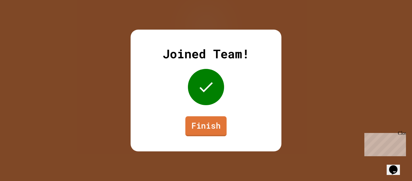
click at [192, 123] on link "Finish" at bounding box center [206, 126] width 41 height 20
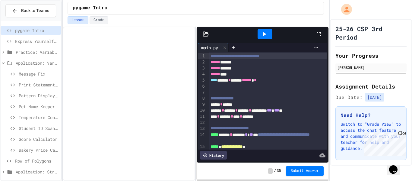
click at [49, 158] on span "Row of Polygons" at bounding box center [36, 161] width 43 height 6
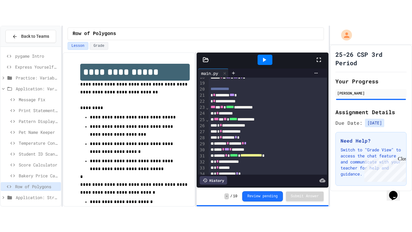
scroll to position [201, 0]
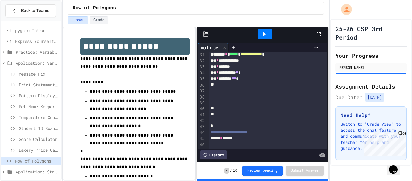
click at [321, 34] on icon at bounding box center [318, 33] width 7 height 7
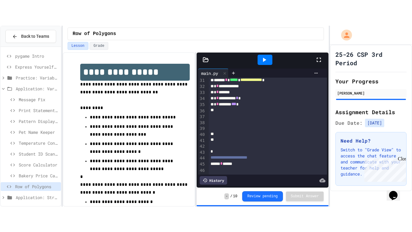
scroll to position [86, 0]
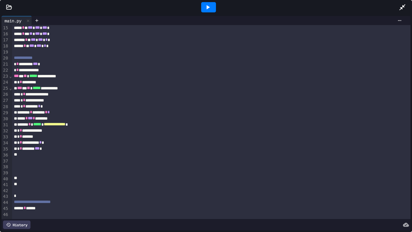
click at [207, 5] on icon at bounding box center [207, 7] width 7 height 7
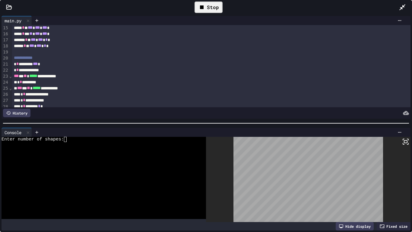
click at [69, 141] on textarea "Terminal input" at bounding box center [68, 139] width 3 height 5
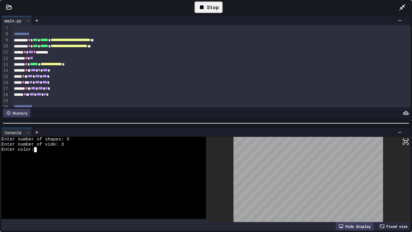
scroll to position [37, 0]
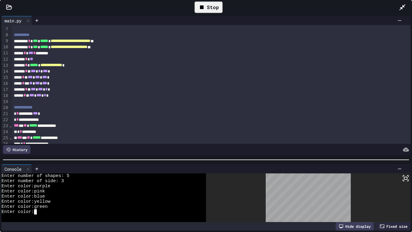
click at [114, 162] on div at bounding box center [206, 160] width 412 height 6
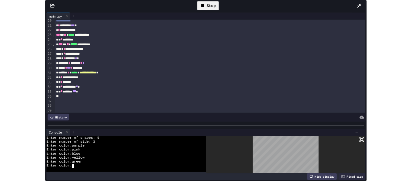
scroll to position [161, 0]
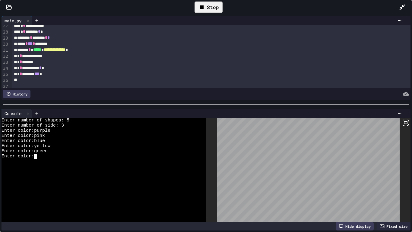
click at [118, 102] on div at bounding box center [206, 104] width 412 height 6
click at [203, 3] on div "Stop" at bounding box center [209, 7] width 28 height 11
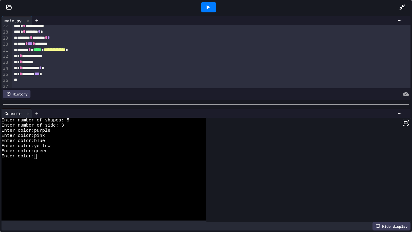
click at [405, 5] on icon at bounding box center [403, 7] width 6 height 6
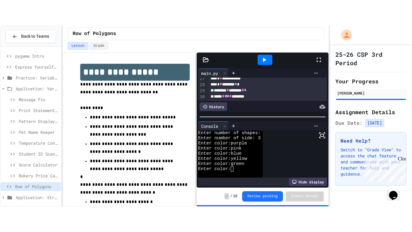
scroll to position [5, 0]
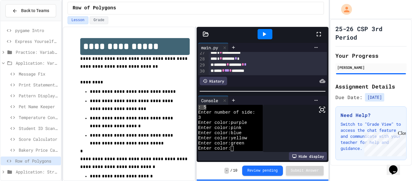
click at [324, 34] on div at bounding box center [321, 34] width 13 height 16
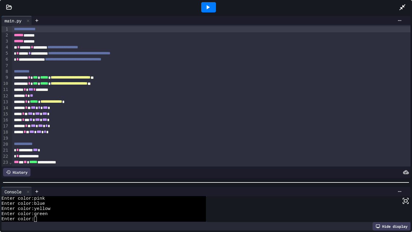
scroll to position [15, 0]
click at [139, 180] on div at bounding box center [206, 182] width 412 height 6
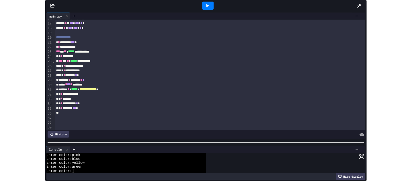
scroll to position [96, 0]
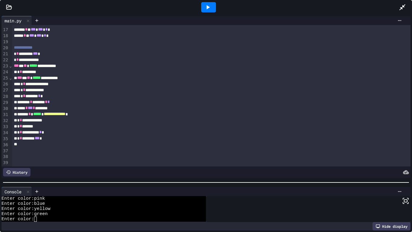
click at [404, 6] on icon at bounding box center [402, 7] width 7 height 7
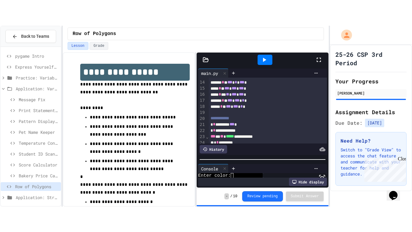
scroll to position [46, 0]
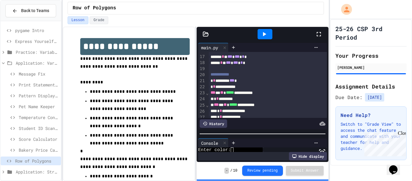
click at [321, 37] on icon at bounding box center [318, 33] width 7 height 7
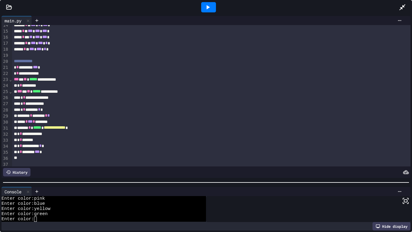
scroll to position [83, 0]
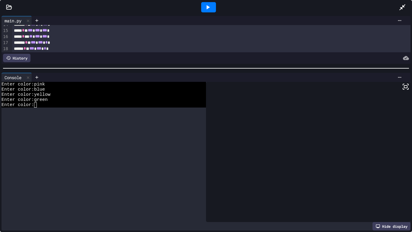
click at [115, 65] on div at bounding box center [206, 68] width 412 height 6
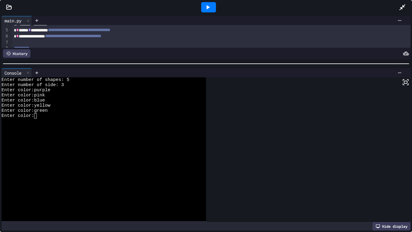
scroll to position [0, 0]
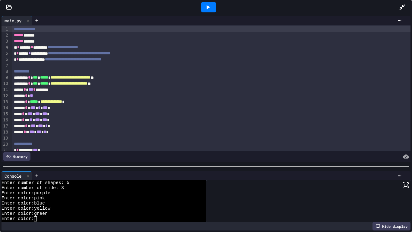
click at [124, 170] on div "**********" at bounding box center [206, 122] width 412 height 217
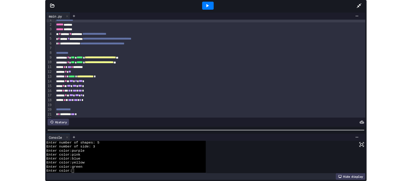
scroll to position [4, 0]
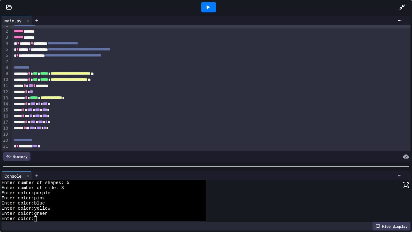
click at [403, 6] on icon at bounding box center [403, 7] width 6 height 6
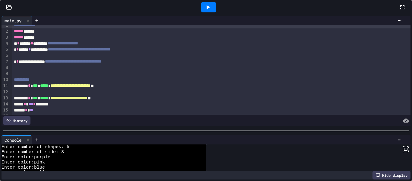
scroll to position [41, 0]
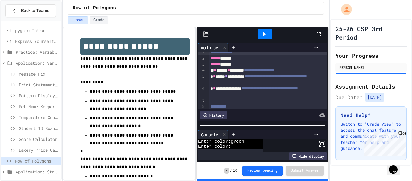
click at [306, 48] on div at bounding box center [279, 47] width 83 height 5
